Goal: Task Accomplishment & Management: Manage account settings

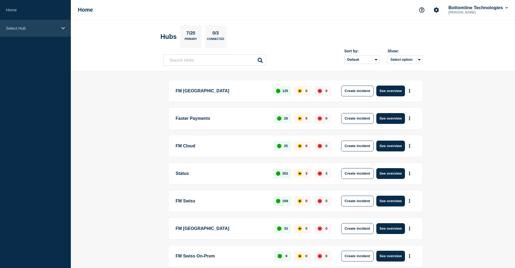
click at [37, 29] on p "Select Hub" at bounding box center [32, 28] width 52 height 5
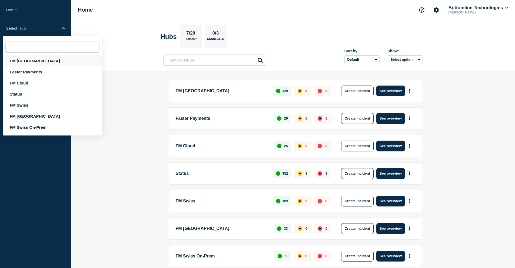
click at [29, 61] on div "FM London" at bounding box center [52, 60] width 99 height 11
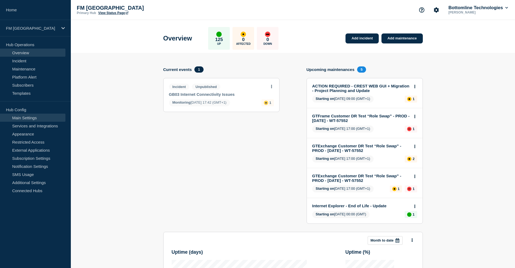
click at [33, 119] on link "Main Settings" at bounding box center [32, 118] width 65 height 8
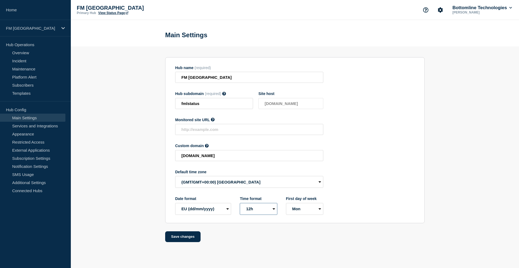
click at [272, 211] on select "12h 24h" at bounding box center [258, 209] width 37 height 12
select select "24h"
click at [240, 204] on select "12h 24h" at bounding box center [258, 209] width 37 height 12
click at [217, 212] on select "EU (dd/mm/yyyy) US (mm/dd/yyyy)" at bounding box center [203, 209] width 56 height 12
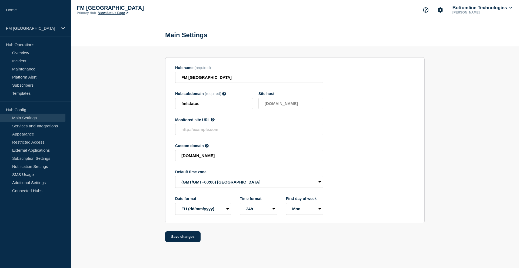
click at [147, 198] on section "Hub name (required) FM London Hub subdomain (required) Must contain only ASCII …" at bounding box center [295, 144] width 448 height 196
click at [182, 238] on button "Save changes" at bounding box center [182, 236] width 35 height 11
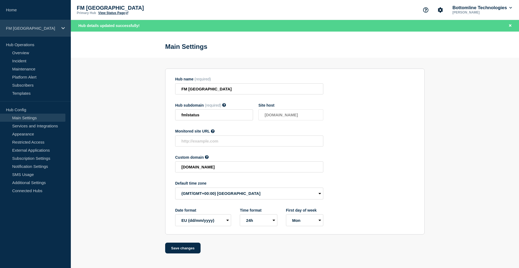
click at [29, 28] on p "FM London" at bounding box center [32, 28] width 52 height 5
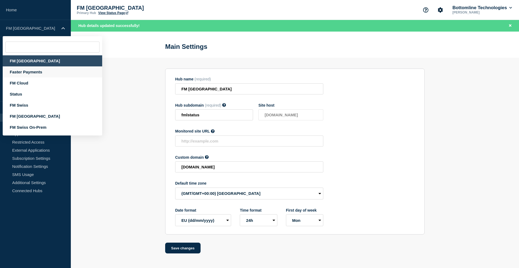
click at [29, 71] on div "Faster Payments" at bounding box center [52, 71] width 99 height 11
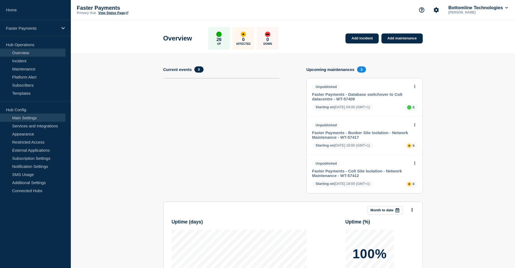
click at [24, 118] on link "Main Settings" at bounding box center [32, 118] width 65 height 8
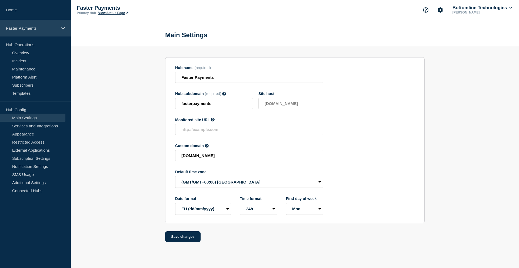
click at [34, 26] on p "Faster Payments" at bounding box center [32, 28] width 52 height 5
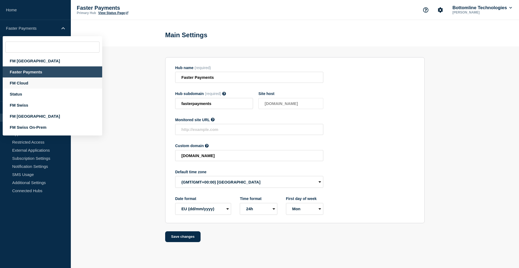
click at [30, 84] on div "FM Cloud" at bounding box center [52, 83] width 99 height 11
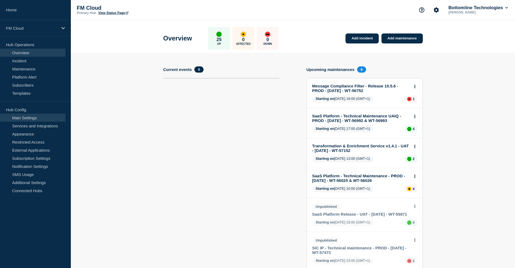
click at [35, 118] on link "Main Settings" at bounding box center [32, 118] width 65 height 8
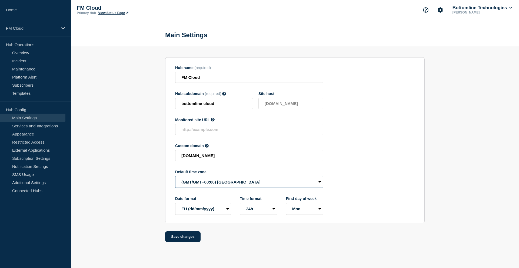
click at [235, 183] on select "(SDT/GMT-11:00) American Samoa (SST/GMT-11:00) International Date Line West (SS…" at bounding box center [249, 182] width 148 height 12
select select "Europe/Berlin"
click at [175, 177] on select "(SDT/GMT-11:00) American Samoa (SST/GMT-11:00) International Date Line West (SS…" at bounding box center [249, 182] width 148 height 12
click at [192, 236] on button "Save changes" at bounding box center [182, 236] width 35 height 11
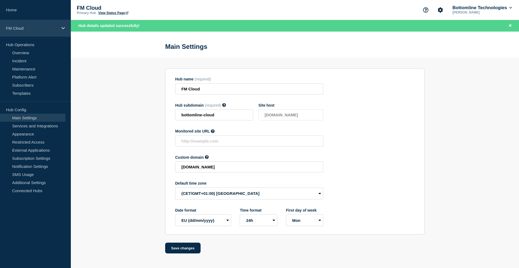
click at [29, 28] on p "FM Cloud" at bounding box center [32, 28] width 52 height 5
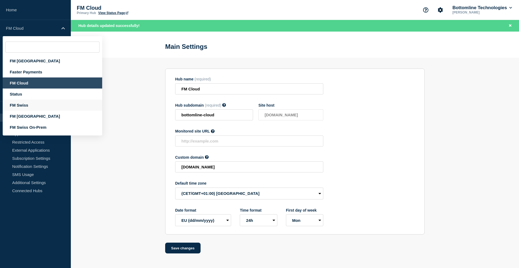
click at [27, 104] on div "FM Swiss" at bounding box center [52, 105] width 99 height 11
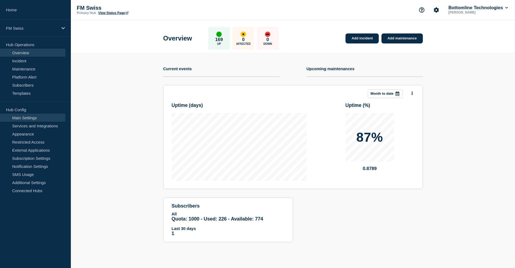
click at [23, 117] on link "Main Settings" at bounding box center [32, 118] width 65 height 8
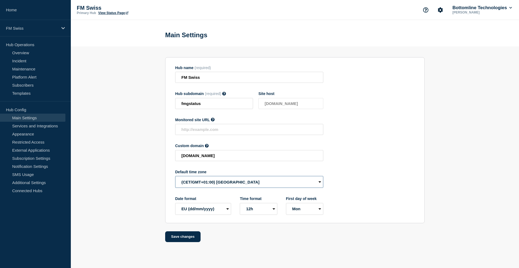
click at [225, 184] on select "(SDT/GMT-11:00) American Samoa (SST/GMT-11:00) International Date Line West (SS…" at bounding box center [249, 182] width 148 height 12
select select "Europe/Berlin"
click at [175, 177] on select "(SDT/GMT-11:00) American Samoa (SST/GMT-11:00) International Date Line West (SS…" at bounding box center [249, 182] width 148 height 12
click at [267, 217] on section "Hub name (required) FM Swiss Hub subdomain (required) Must contain only ASCII l…" at bounding box center [294, 140] width 259 height 166
click at [267, 214] on select "12h 24h" at bounding box center [258, 209] width 37 height 12
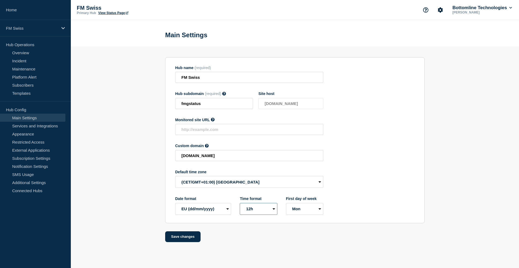
select select "24h"
click at [240, 204] on select "12h 24h" at bounding box center [258, 209] width 37 height 12
click at [190, 237] on button "Save changes" at bounding box center [182, 236] width 35 height 11
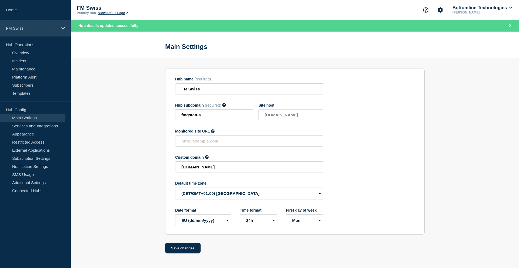
click at [36, 29] on p "FM Swiss" at bounding box center [32, 28] width 52 height 5
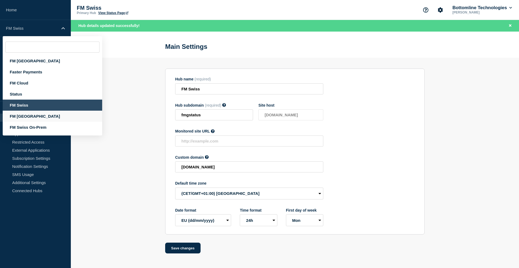
click at [30, 117] on div "FM Asia" at bounding box center [52, 116] width 99 height 11
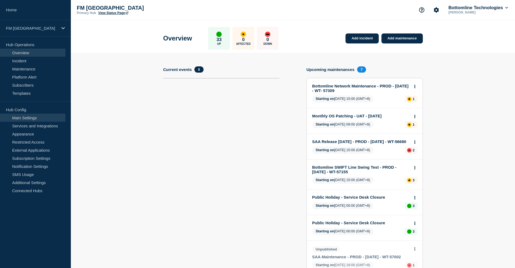
click at [33, 115] on link "Main Settings" at bounding box center [32, 118] width 65 height 8
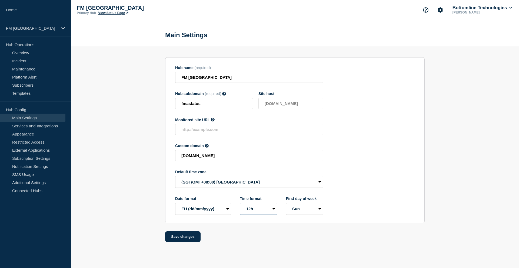
click at [266, 212] on select "12h 24h" at bounding box center [258, 209] width 37 height 12
select select "24h"
click at [240, 204] on select "12h 24h" at bounding box center [258, 209] width 37 height 12
click at [314, 212] on select "Mon Sun" at bounding box center [304, 209] width 37 height 12
select select "true"
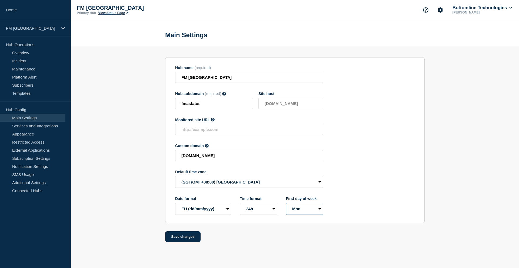
click at [286, 204] on select "Mon Sun" at bounding box center [304, 209] width 37 height 12
click at [184, 239] on button "Save changes" at bounding box center [182, 236] width 35 height 11
click at [34, 29] on p "FM Asia" at bounding box center [32, 28] width 52 height 5
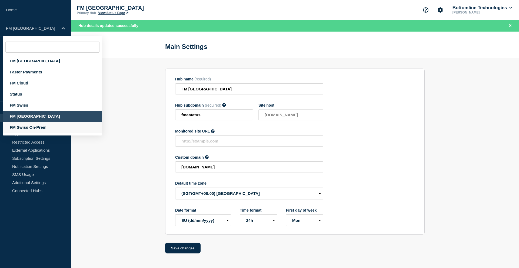
click at [45, 128] on div "FM Swiss On-Prem" at bounding box center [52, 127] width 99 height 11
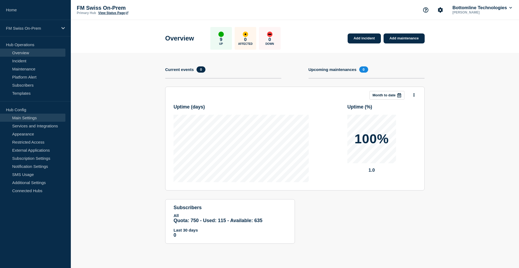
click at [31, 116] on link "Main Settings" at bounding box center [32, 118] width 65 height 8
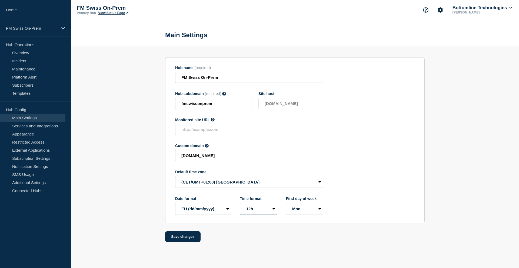
click at [270, 211] on select "12h 24h" at bounding box center [258, 209] width 37 height 12
select select "24h"
click at [240, 204] on select "12h 24h" at bounding box center [258, 209] width 37 height 12
click at [234, 183] on select "(SDT/GMT-11:00) American Samoa (SST/GMT-11:00) International Date Line West (SS…" at bounding box center [249, 182] width 148 height 12
select select "Europe/Berlin"
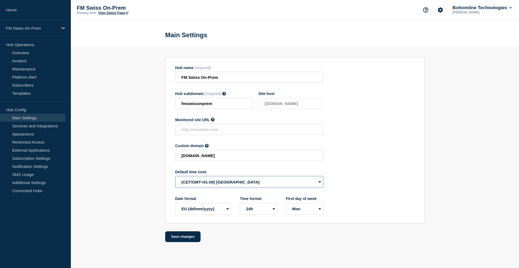
click at [175, 177] on select "(SDT/GMT-11:00) American Samoa (SST/GMT-11:00) International Date Line West (SS…" at bounding box center [249, 182] width 148 height 12
click at [189, 231] on form "Hub name (required) FM Swiss On-Prem Hub subdomain (required) Must contain only…" at bounding box center [294, 149] width 259 height 185
click at [187, 237] on button "Save changes" at bounding box center [182, 236] width 35 height 11
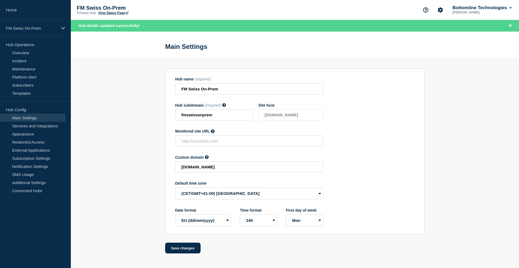
click at [412, 67] on div "Hub name (required) FM Swiss On-Prem Hub subdomain (required) Must contain only…" at bounding box center [294, 156] width 259 height 196
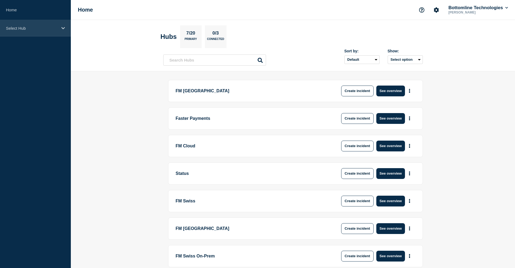
click at [45, 30] on p "Select Hub" at bounding box center [32, 28] width 52 height 5
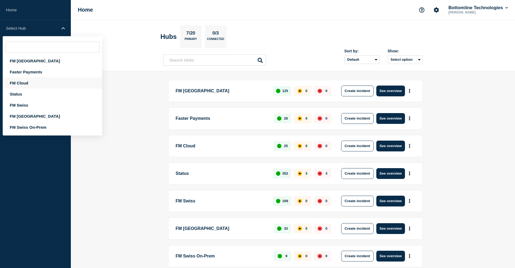
click at [38, 85] on div "FM Cloud" at bounding box center [52, 83] width 99 height 11
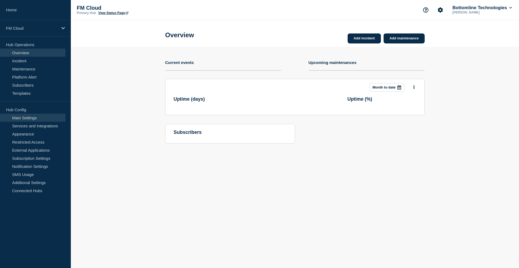
click at [33, 120] on link "Main Settings" at bounding box center [32, 118] width 65 height 8
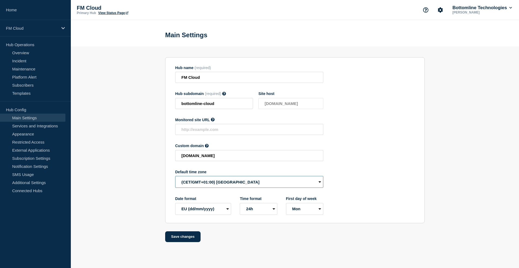
click at [232, 184] on select "(SDT/GMT-11:00) American Samoa (SST/GMT-11:00) International Date Line West (SS…" at bounding box center [249, 182] width 148 height 12
select select "Europe/London"
click at [175, 177] on select "(SDT/GMT-11:00) American Samoa (SST/GMT-11:00) International Date Line West (SS…" at bounding box center [249, 182] width 148 height 12
click at [191, 238] on button "Save changes" at bounding box center [182, 236] width 35 height 11
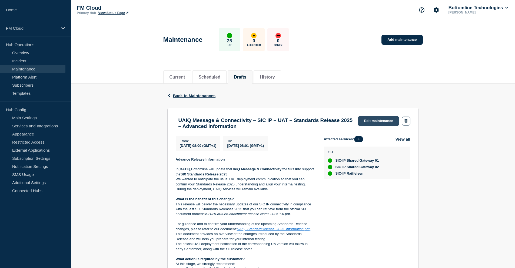
click at [369, 121] on link "Edit maintenance" at bounding box center [378, 121] width 41 height 10
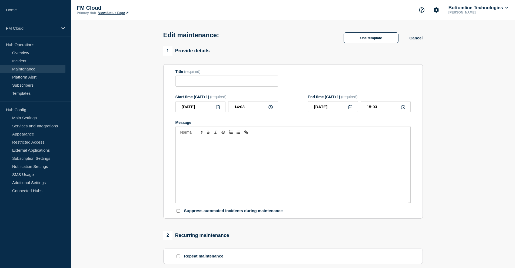
type input "UAIQ Message & Connectivity – SIC IP – UAT – Standards Release 2025 – Advanced …"
type input "2025-08-14"
type input "08:00"
type input "[DATE]"
type input "08:01"
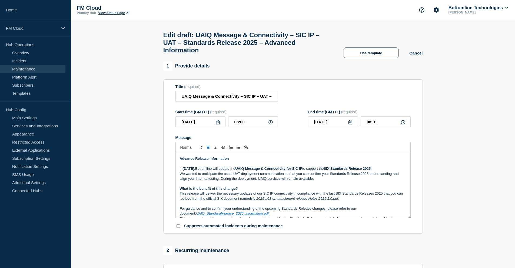
click at [218, 125] on icon at bounding box center [218, 122] width 4 height 4
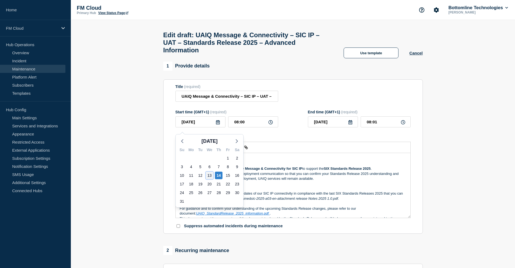
click at [209, 175] on div "13" at bounding box center [210, 176] width 8 height 8
type input "[DATE]"
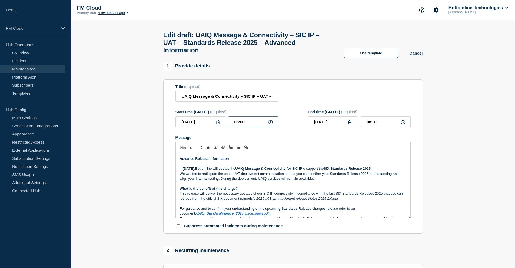
drag, startPoint x: 238, startPoint y: 127, endPoint x: 228, endPoint y: 127, distance: 10.5
click at [228, 127] on input "08:00" at bounding box center [253, 121] width 50 height 11
type input "15:00"
type input "15:01"
click at [332, 158] on div "Advance Release Information In September 2025, Bottomline will update the UAIQ …" at bounding box center [293, 185] width 234 height 65
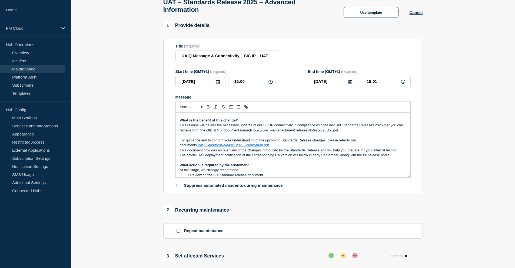
scroll to position [27, 0]
click at [241, 148] on link "UAIQ_StandardRelease_2025_information.pdf" at bounding box center [232, 146] width 73 height 4
click at [212, 159] on link "[URL][DOMAIN_NAME]" at bounding box center [202, 155] width 37 height 7
click at [326, 153] on p "This document provides an overview of the changes introduced by the Standards R…" at bounding box center [293, 151] width 226 height 5
click at [354, 133] on p "This release will deliver the necessary updates of our SIC IP connectivity in c…" at bounding box center [293, 128] width 226 height 10
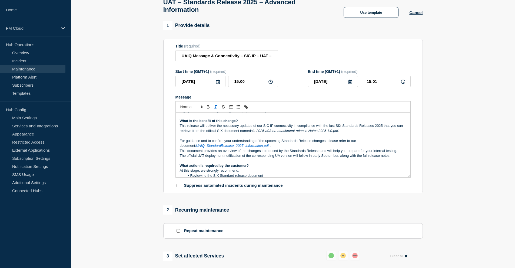
click at [259, 133] on em "sic-2025-a03-en-attachment release Notes 2025 1.0.pdf." at bounding box center [295, 131] width 88 height 4
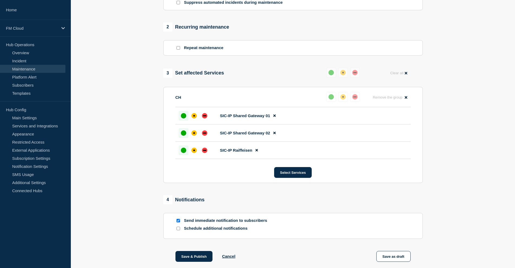
scroll to position [257, 0]
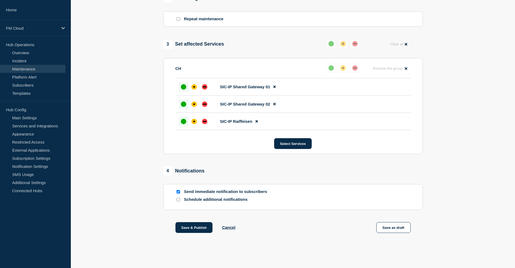
drag, startPoint x: 193, startPoint y: 229, endPoint x: 136, endPoint y: 231, distance: 57.1
click at [136, 233] on section "1 Provide details Title (required) UAIQ Message & Connectivity – SIC IP – UAT –…" at bounding box center [293, 28] width 444 height 438
click at [190, 229] on button "Save & Publish" at bounding box center [193, 227] width 37 height 11
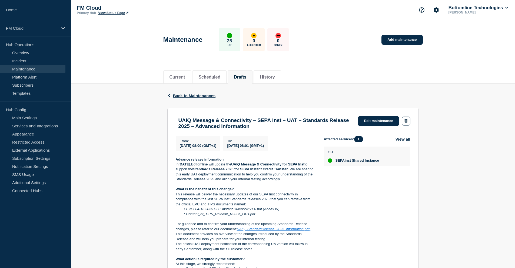
click at [286, 171] on strong "Standards Release 2025 for SEPA Instant Credit Transfer" at bounding box center [240, 169] width 95 height 4
click at [368, 122] on link "Edit maintenance" at bounding box center [378, 121] width 41 height 10
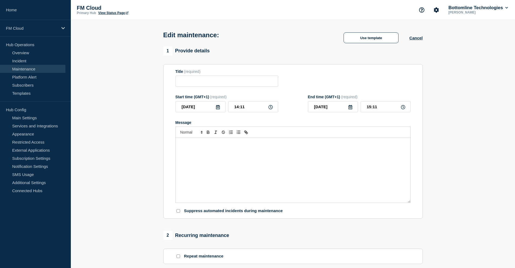
type input "UAIQ Message & Connectivity – SEPA Inst – UAT – Standards Release 2025 – Advanc…"
type input "[DATE]"
type input "08:00"
type input "[DATE]"
type input "08:01"
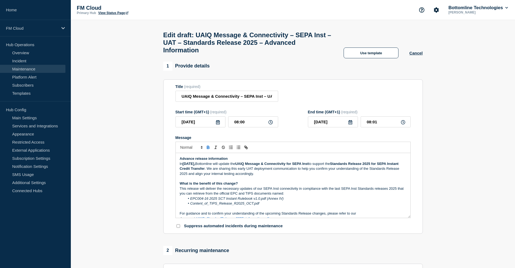
click at [217, 125] on icon at bounding box center [218, 122] width 4 height 4
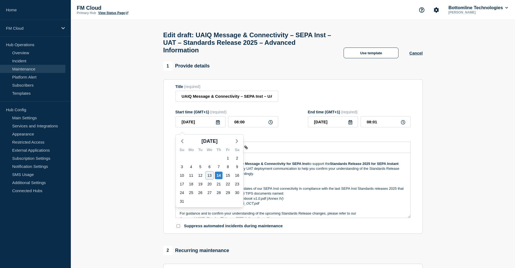
click at [208, 175] on div "13" at bounding box center [210, 176] width 8 height 8
type input "[DATE]"
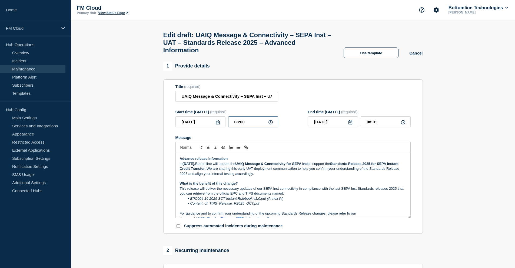
drag, startPoint x: 248, startPoint y: 125, endPoint x: 227, endPoint y: 124, distance: 20.8
click at [227, 124] on div "[DATE] 08:00" at bounding box center [226, 121] width 103 height 11
type input "15:10"
type input "15:11"
click at [314, 173] on p "In [DATE], Bottomline will update the UAIQ Message & Connectivity for SEPA Inst…" at bounding box center [293, 169] width 226 height 15
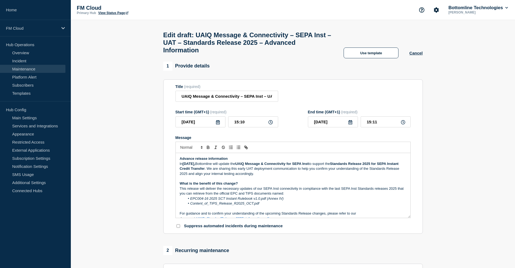
click at [232, 161] on p "Advance release information" at bounding box center [293, 158] width 226 height 5
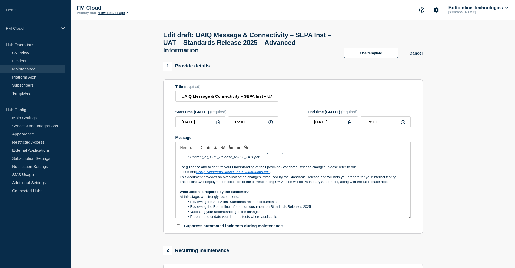
scroll to position [64, 0]
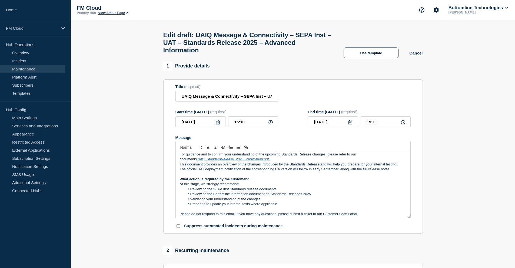
click at [234, 161] on link "UAIQ_StandardRelease_2025_information.pdf" at bounding box center [232, 159] width 73 height 4
click at [220, 170] on link "[URL][DOMAIN_NAME]" at bounding box center [202, 169] width 37 height 7
click at [332, 182] on p "What action is required by the customer?" at bounding box center [293, 179] width 226 height 5
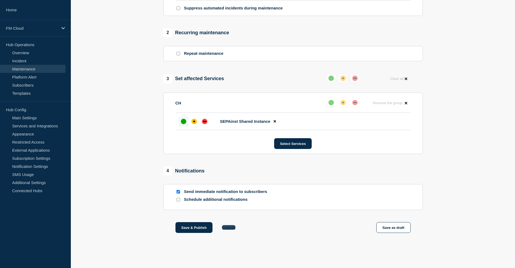
scroll to position [222, 0]
click at [194, 227] on button "Save & Publish" at bounding box center [193, 227] width 37 height 11
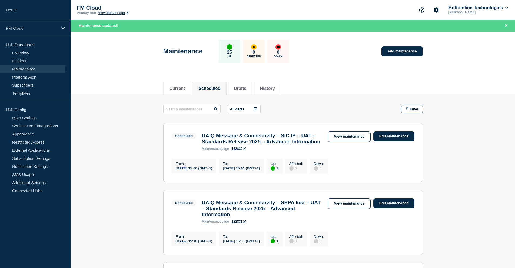
click at [333, 6] on div "FM Cloud Primary Hub View Status Page Bottomline Technologies [PERSON_NAME]" at bounding box center [293, 10] width 444 height 20
click at [119, 79] on div "Current Scheduled Drafts History" at bounding box center [293, 85] width 444 height 19
click at [314, 40] on div "Maintenance 25 Up 0 Affected 0 Down Add maintenance" at bounding box center [292, 49] width 271 height 33
